Goal: Information Seeking & Learning: Learn about a topic

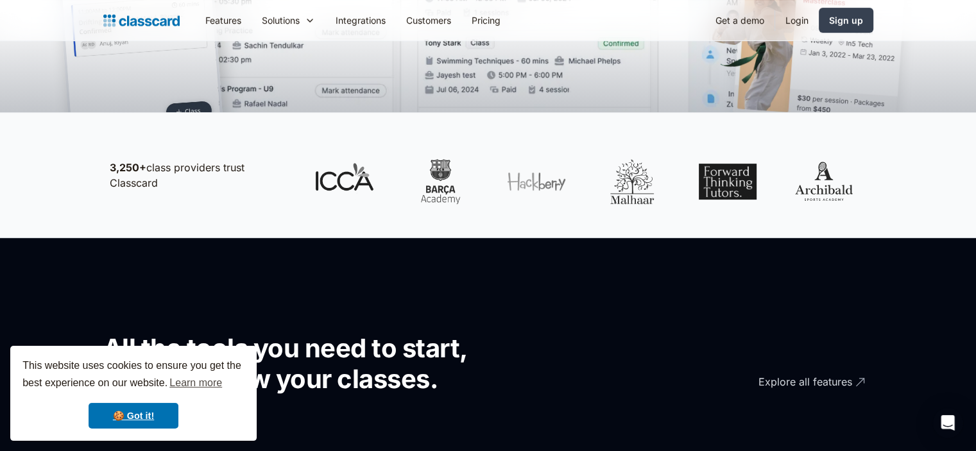
scroll to position [898, 0]
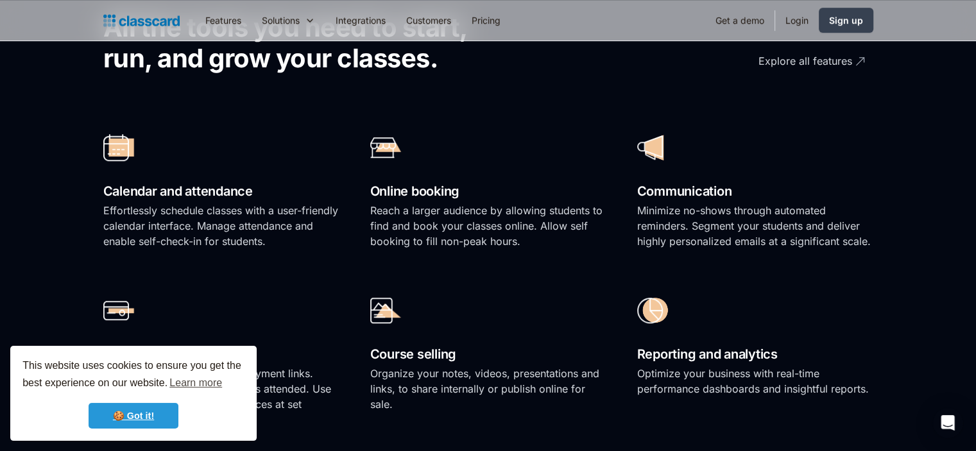
click at [132, 405] on link "🍪 Got it!" at bounding box center [134, 416] width 90 height 26
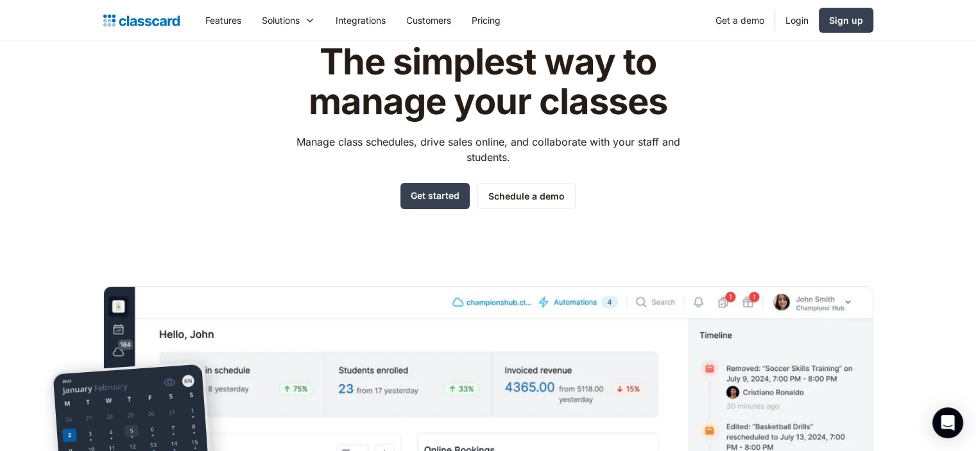
scroll to position [0, 0]
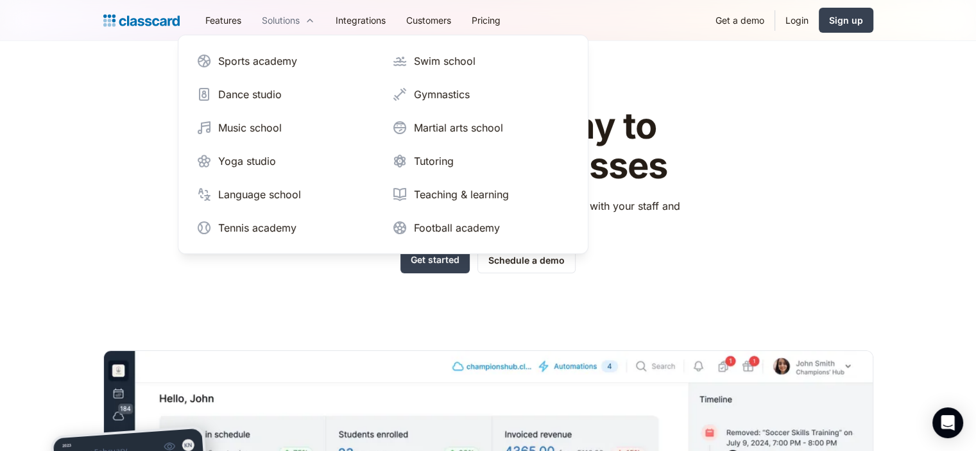
click at [307, 26] on div "Solutions" at bounding box center [288, 20] width 74 height 29
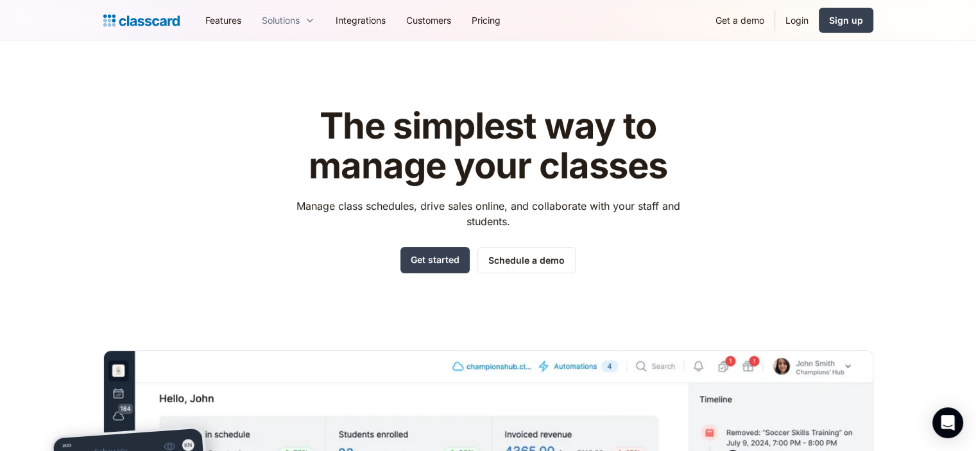
click at [307, 26] on div "Solutions" at bounding box center [288, 20] width 74 height 29
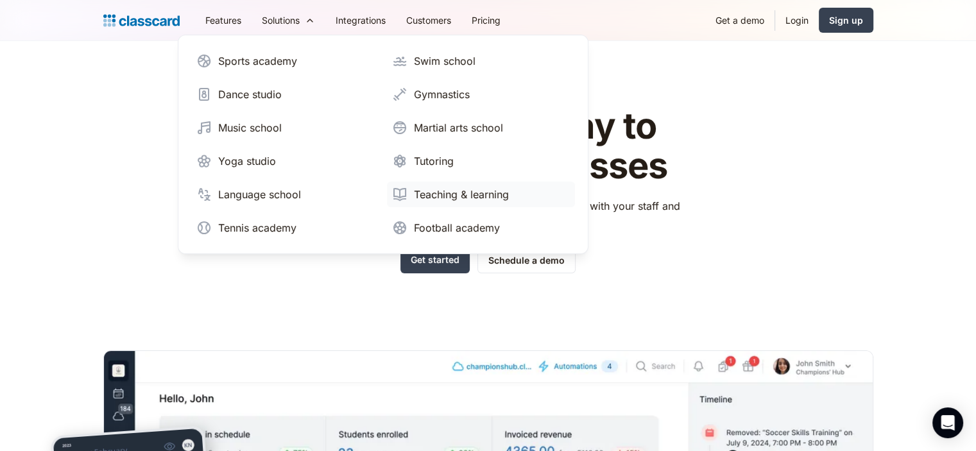
click at [472, 197] on div "Teaching & learning" at bounding box center [461, 194] width 95 height 15
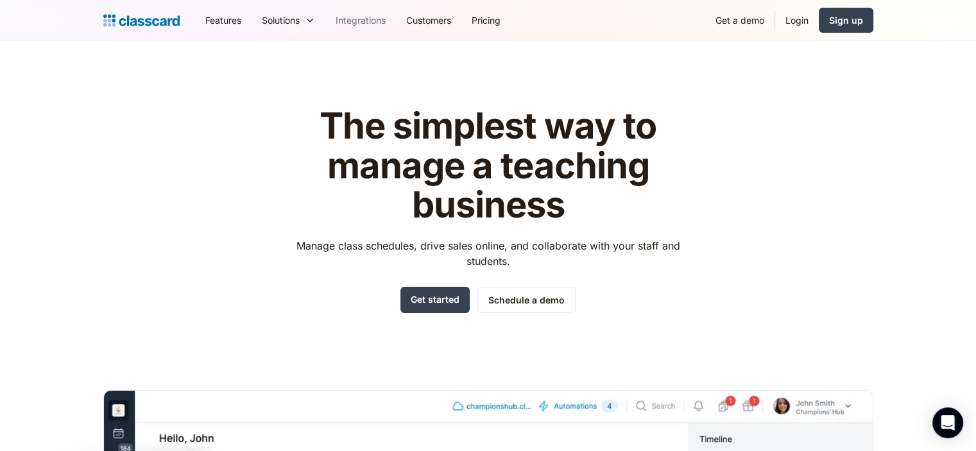
click at [364, 21] on link "Integrations" at bounding box center [360, 20] width 71 height 29
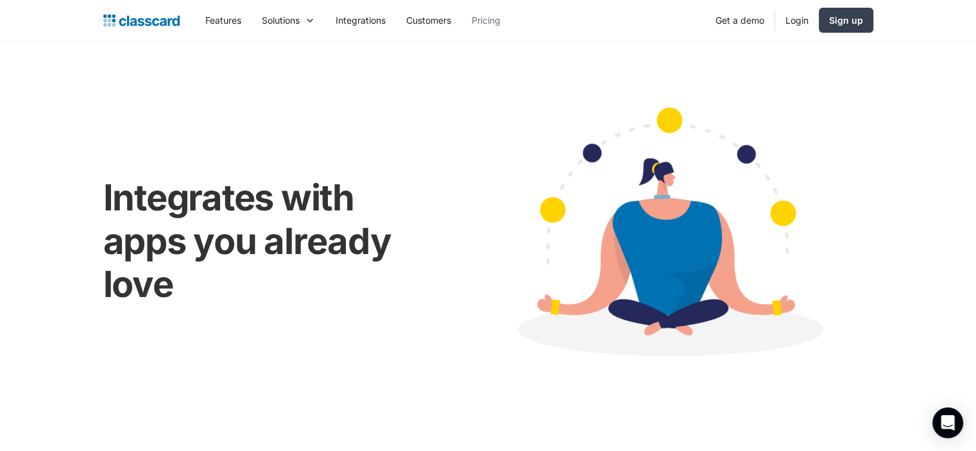
click at [493, 27] on link "Pricing" at bounding box center [485, 20] width 49 height 29
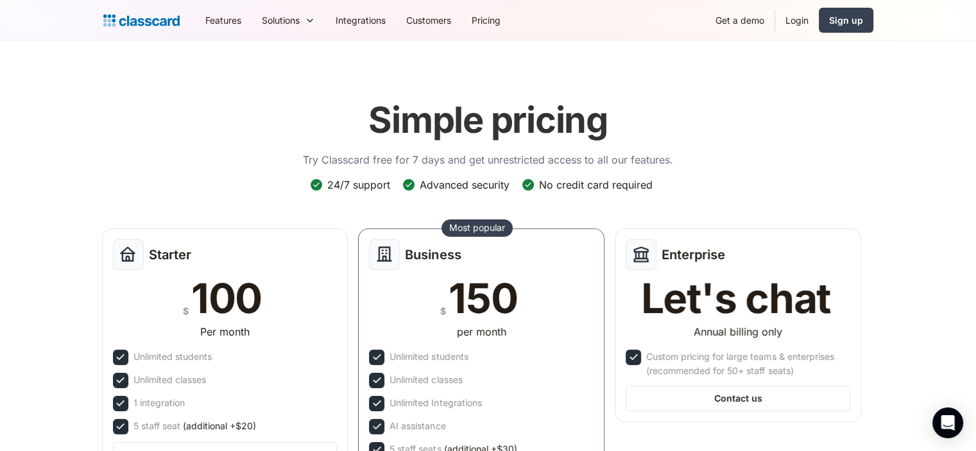
scroll to position [128, 0]
